Goal: Task Accomplishment & Management: Use online tool/utility

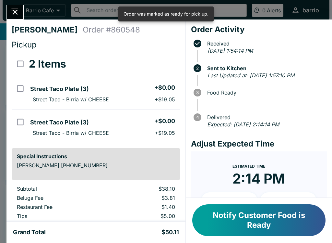
click at [258, 228] on button "Notify Customer Food is Ready" at bounding box center [258, 220] width 133 height 32
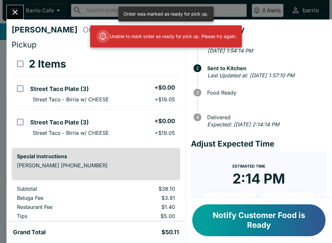
click at [234, 236] on button "Notify Customer Food is Ready" at bounding box center [258, 220] width 133 height 32
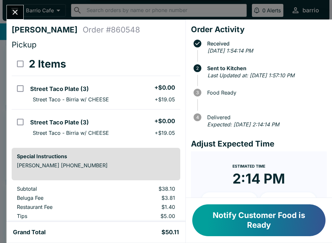
click at [235, 224] on button "Notify Customer Food is Ready" at bounding box center [258, 220] width 133 height 32
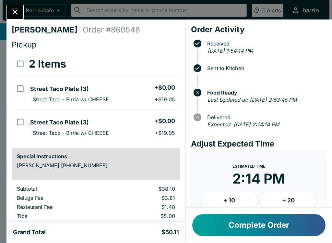
click at [17, 13] on icon "Close" at bounding box center [15, 12] width 9 height 9
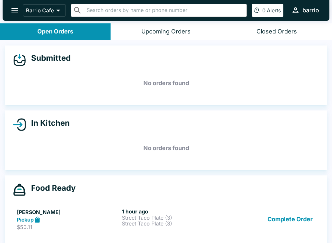
click at [13, 13] on icon "open drawer" at bounding box center [14, 10] width 9 height 9
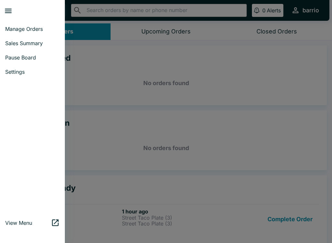
click at [22, 42] on span "Sales Summary" at bounding box center [32, 43] width 55 height 6
select select "03:00"
